Goal: Information Seeking & Learning: Learn about a topic

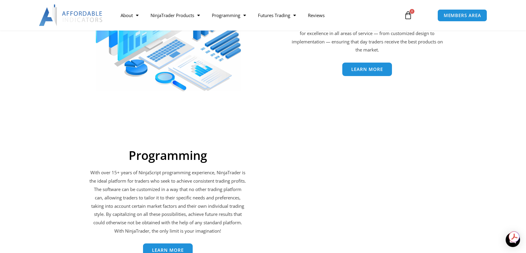
scroll to position [988, 0]
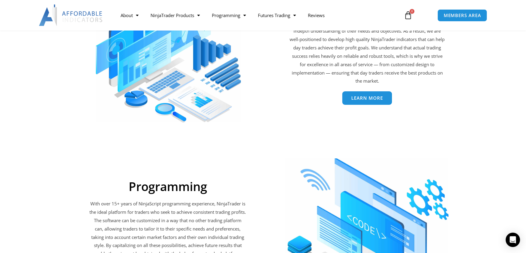
click at [352, 104] on link "Learn More" at bounding box center [367, 97] width 50 height 13
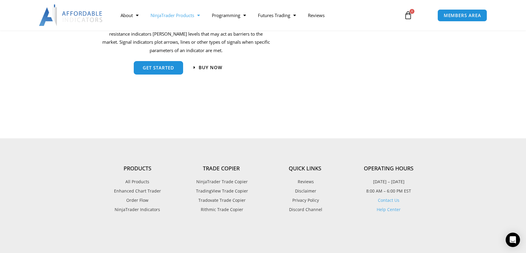
scroll to position [688, 0]
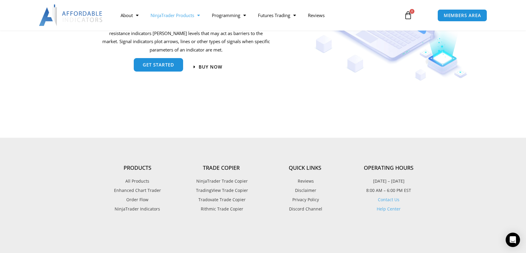
click at [155, 72] on link "get started" at bounding box center [158, 65] width 49 height 13
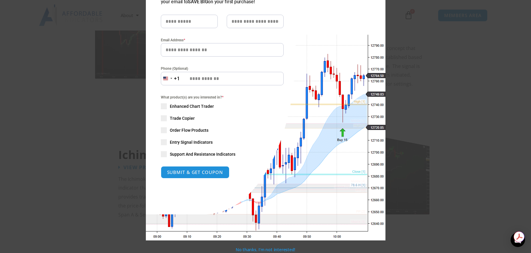
click at [165, 140] on div "What product(s) are you interested in? * Enhanced Chart Trader Trade Copier Ord…" at bounding box center [222, 125] width 123 height 63
click at [161, 142] on span "SAVE 20% NOW popup" at bounding box center [164, 142] width 6 height 6
